Goal: Find specific page/section: Find specific page/section

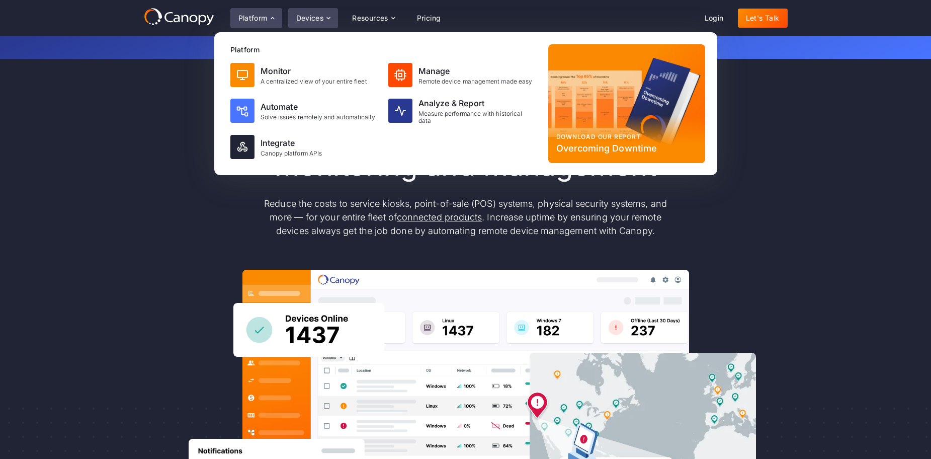
click at [327, 18] on icon at bounding box center [329, 18] width 4 height 2
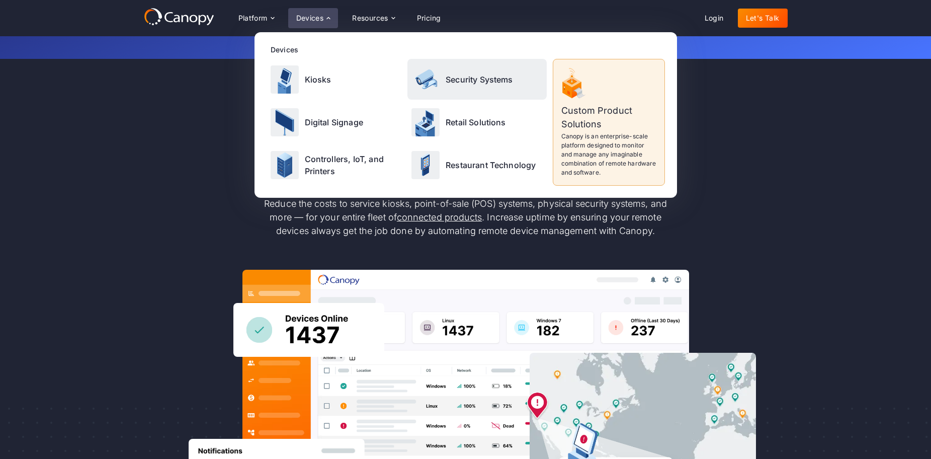
click at [477, 79] on p "Security Systems" at bounding box center [479, 79] width 67 height 12
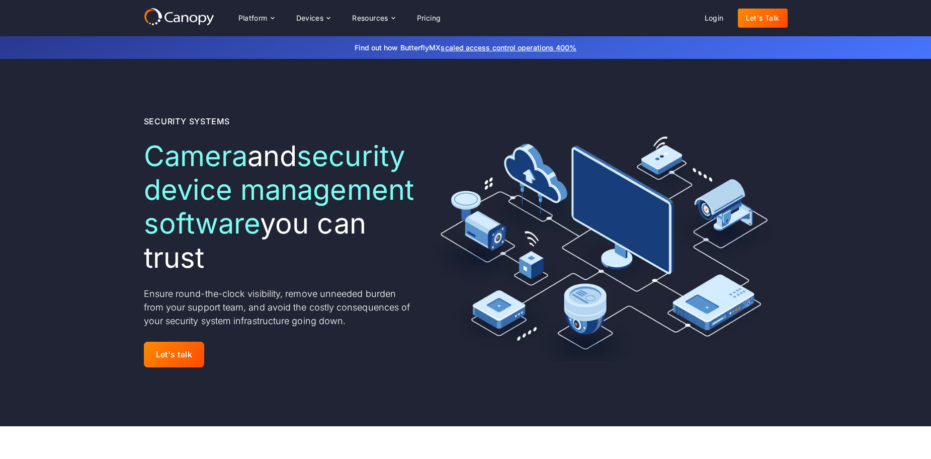
click at [192, 15] on icon at bounding box center [193, 19] width 8 height 8
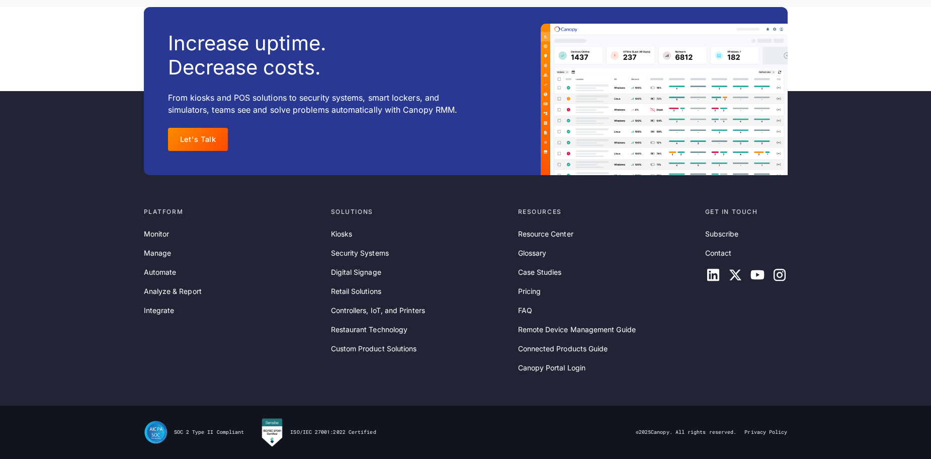
scroll to position [3276, 0]
click at [374, 274] on link "Digital Signage" at bounding box center [356, 272] width 50 height 11
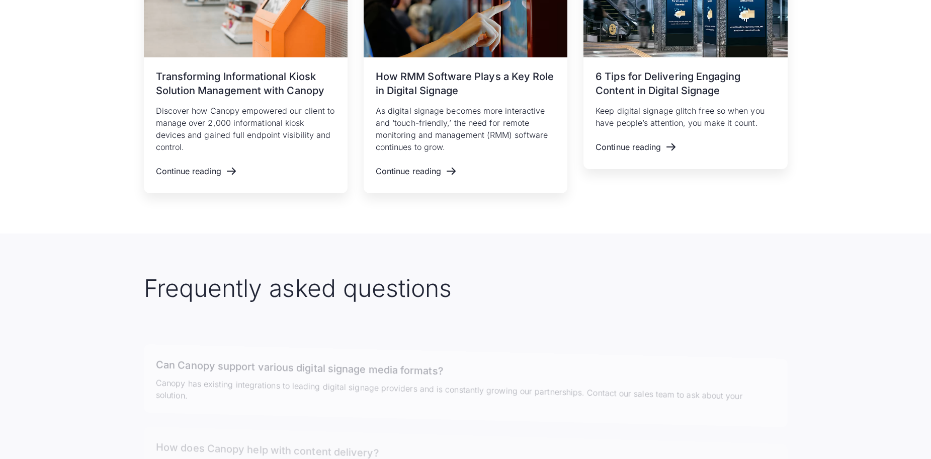
scroll to position [2112, 0]
